Goal: Navigation & Orientation: Locate item on page

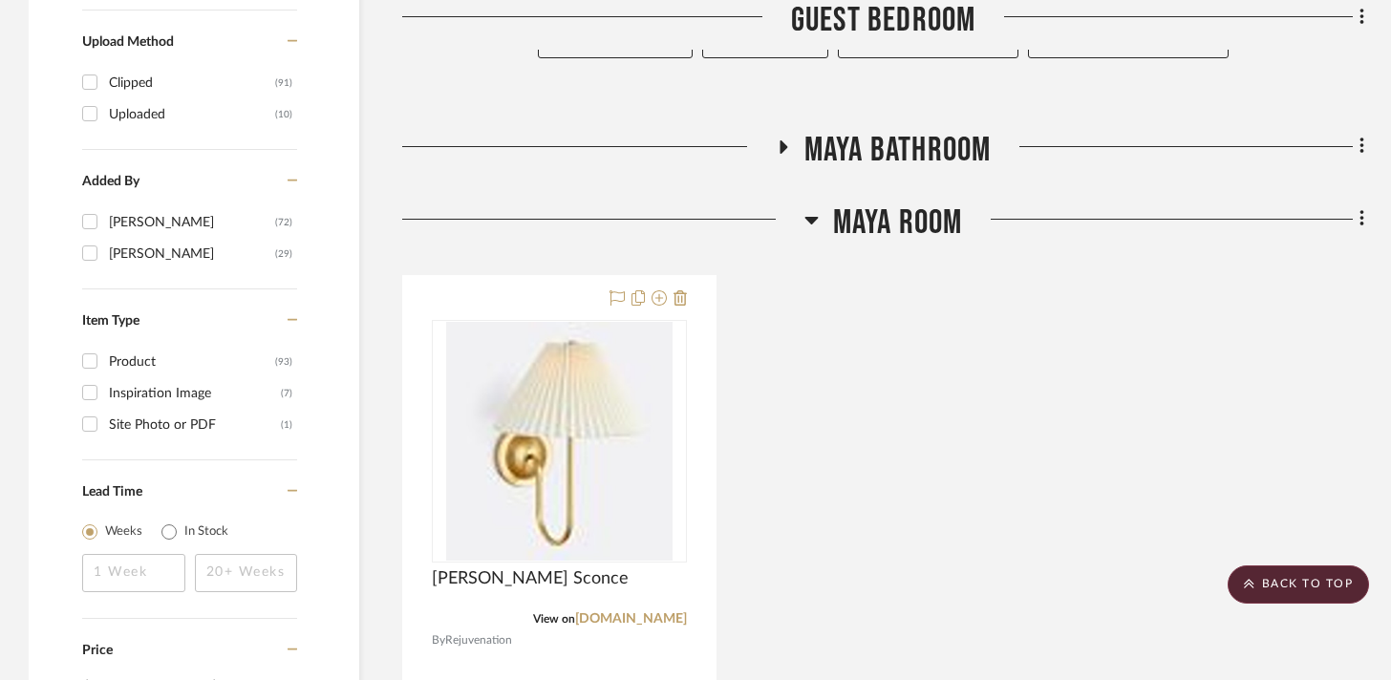
scroll to position [2081, 0]
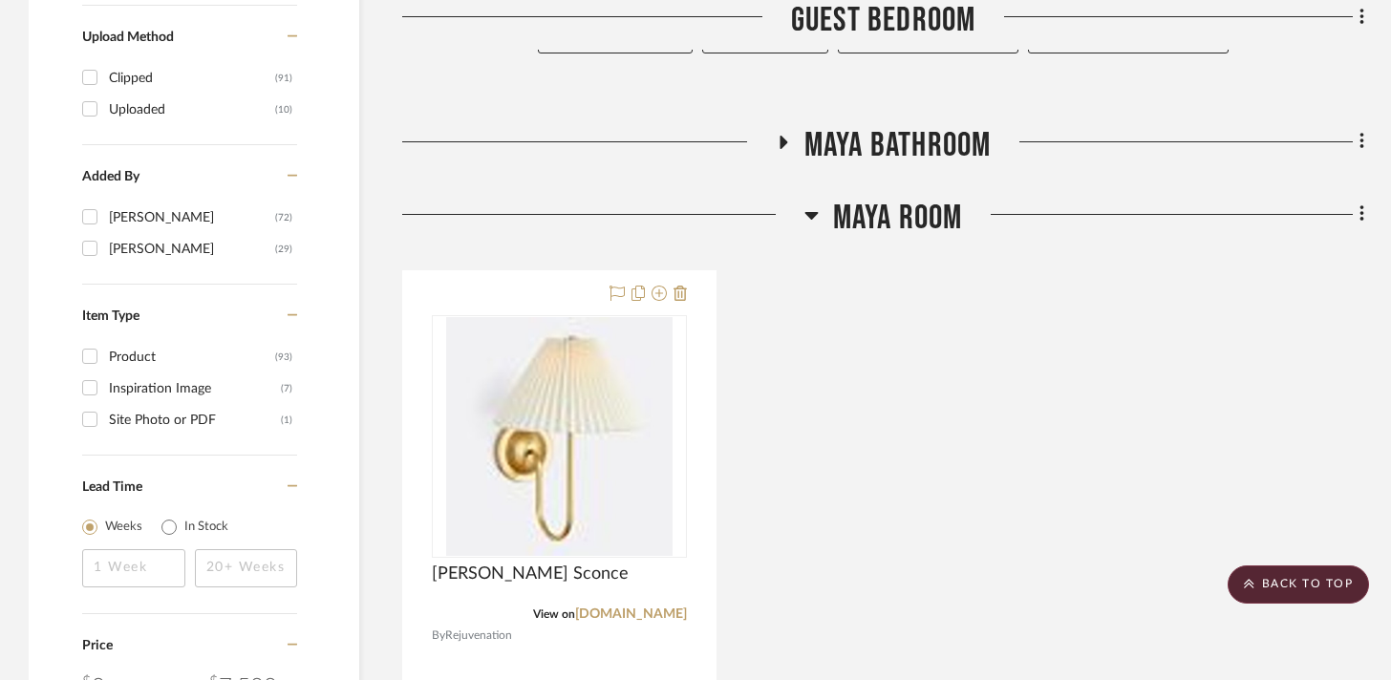
click at [809, 211] on icon at bounding box center [812, 215] width 14 height 23
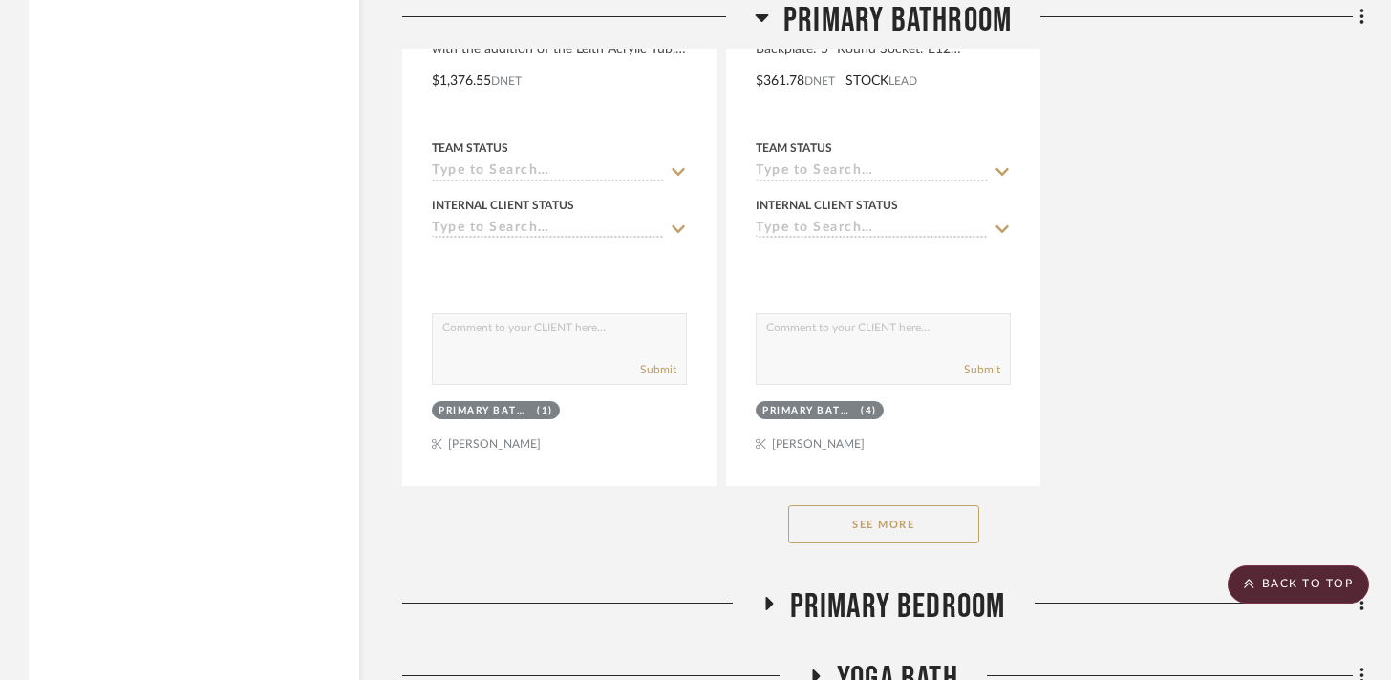
scroll to position [4659, 0]
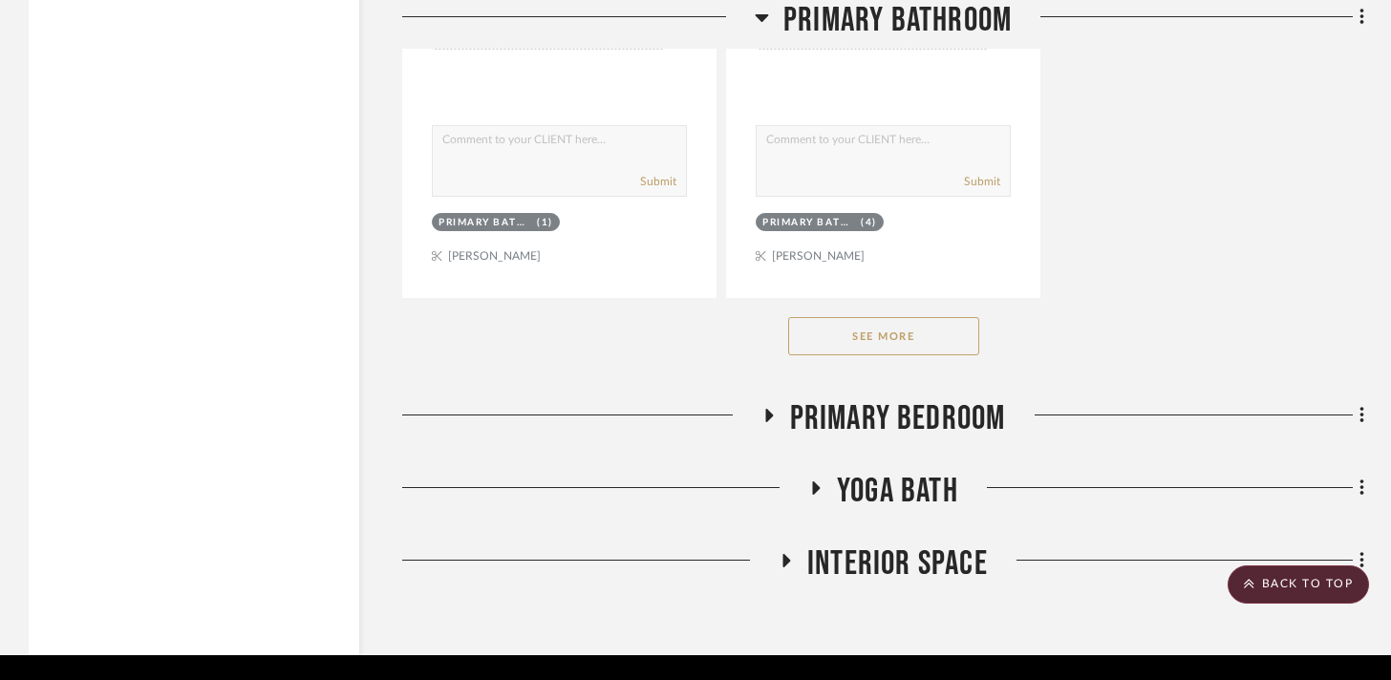
click at [836, 348] on button "See More" at bounding box center [883, 336] width 191 height 38
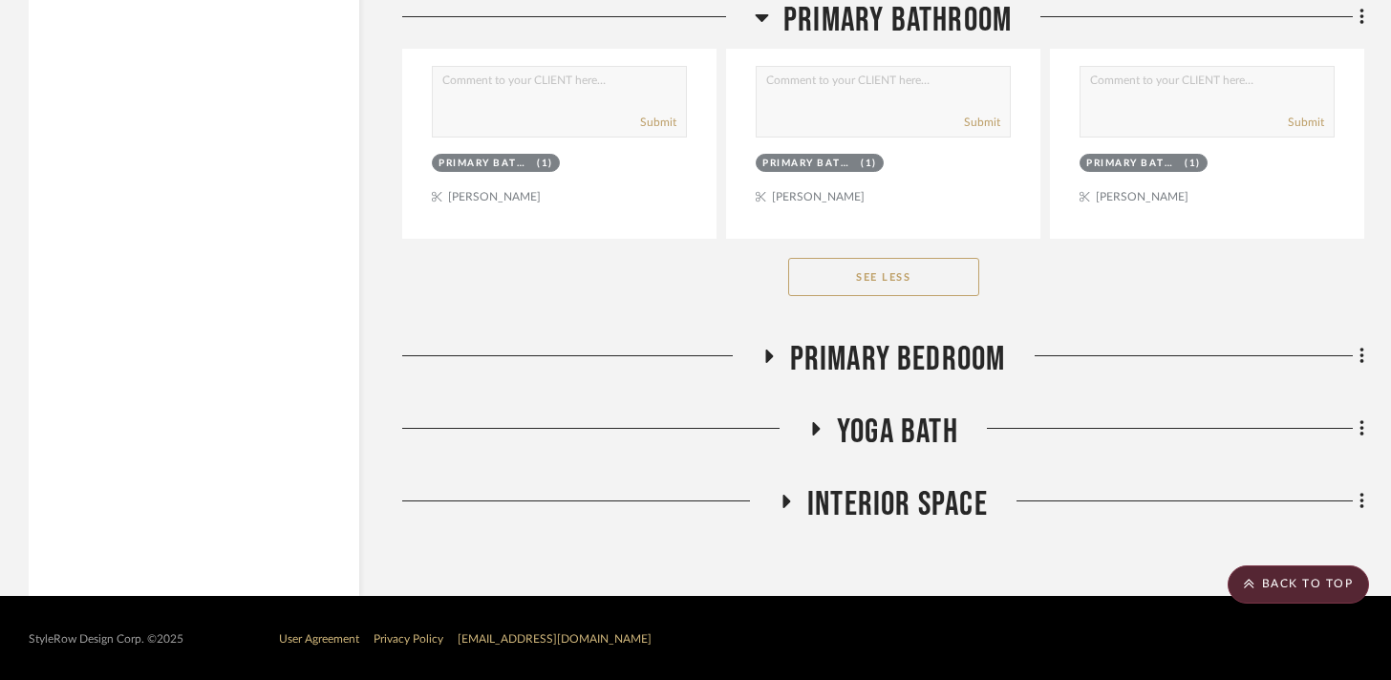
click at [892, 267] on button "See Less" at bounding box center [883, 277] width 191 height 38
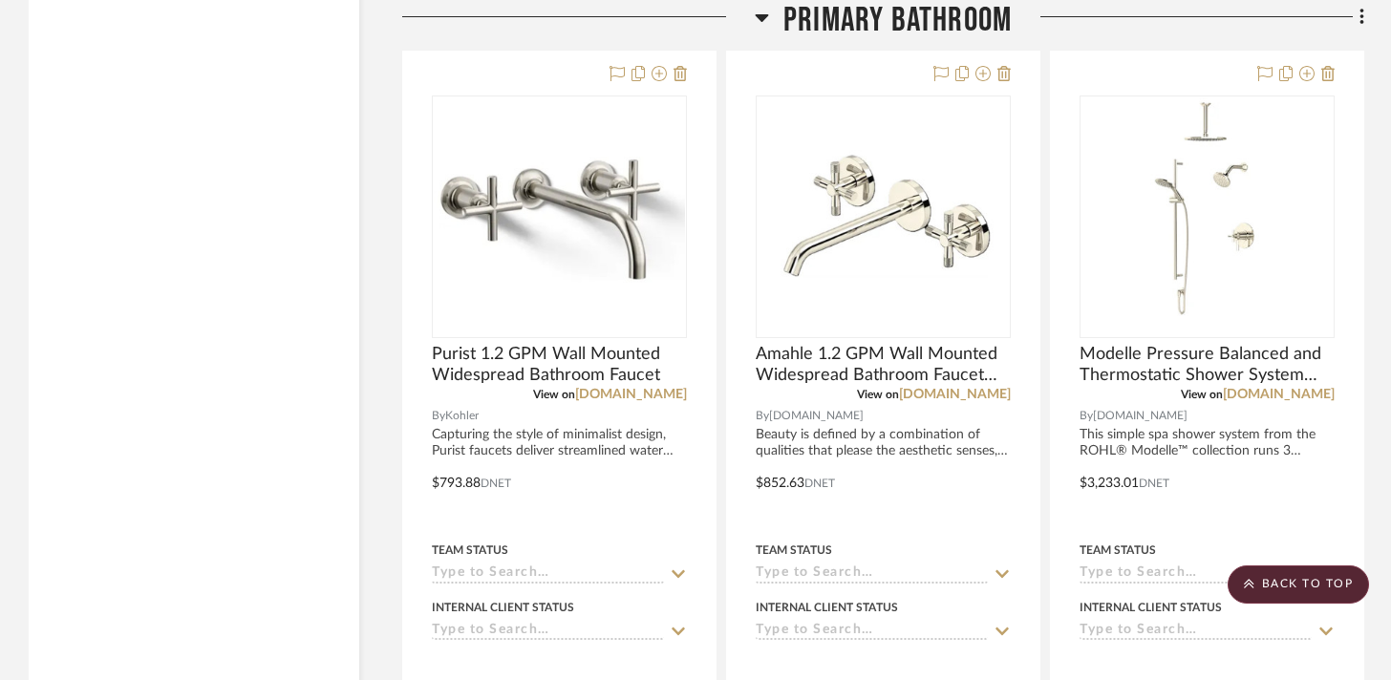
scroll to position [3072, 0]
